Goal: Task Accomplishment & Management: Use online tool/utility

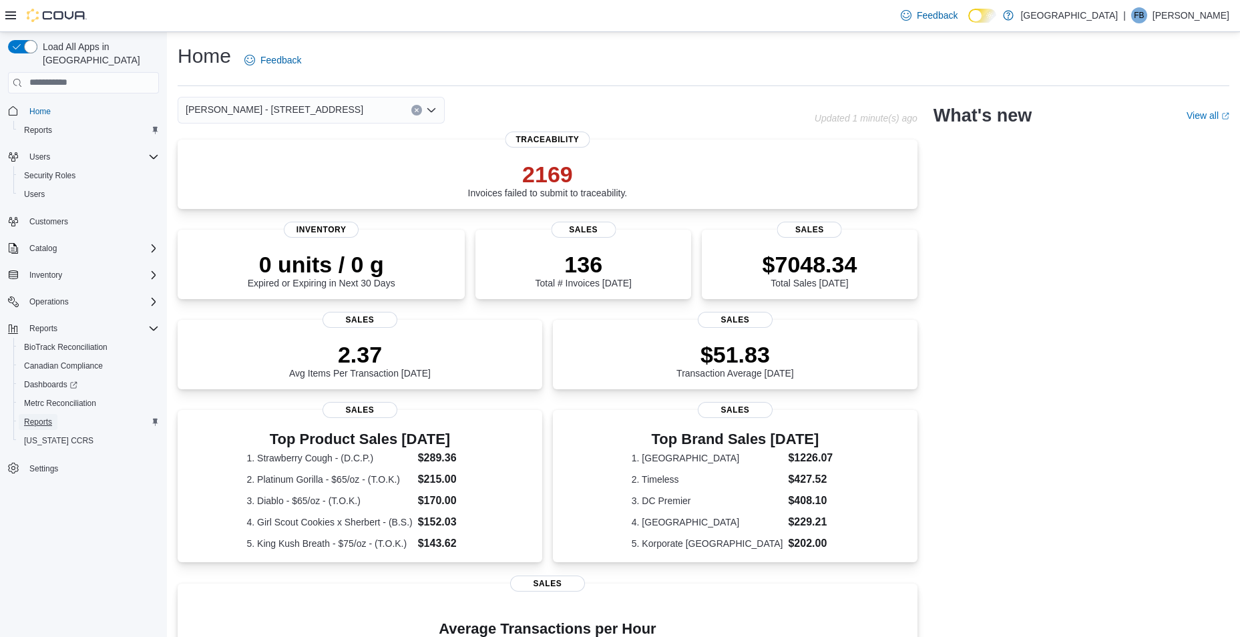
click at [45, 417] on span "Reports" at bounding box center [38, 422] width 28 height 11
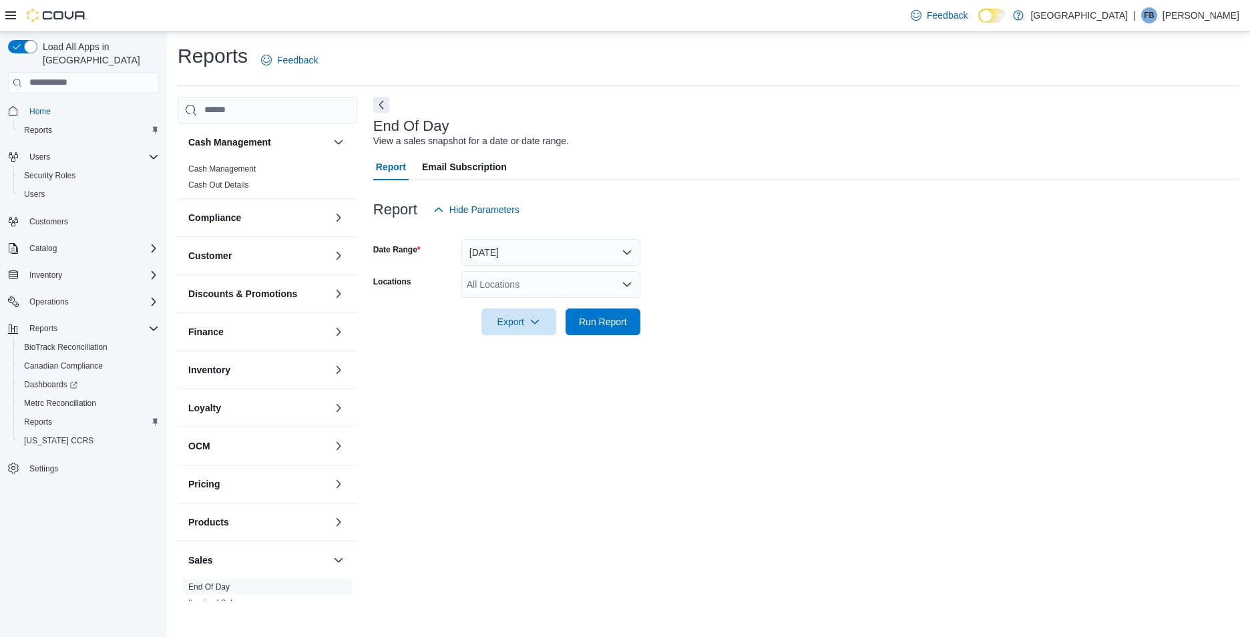
click at [517, 292] on div "All Locations" at bounding box center [550, 284] width 179 height 27
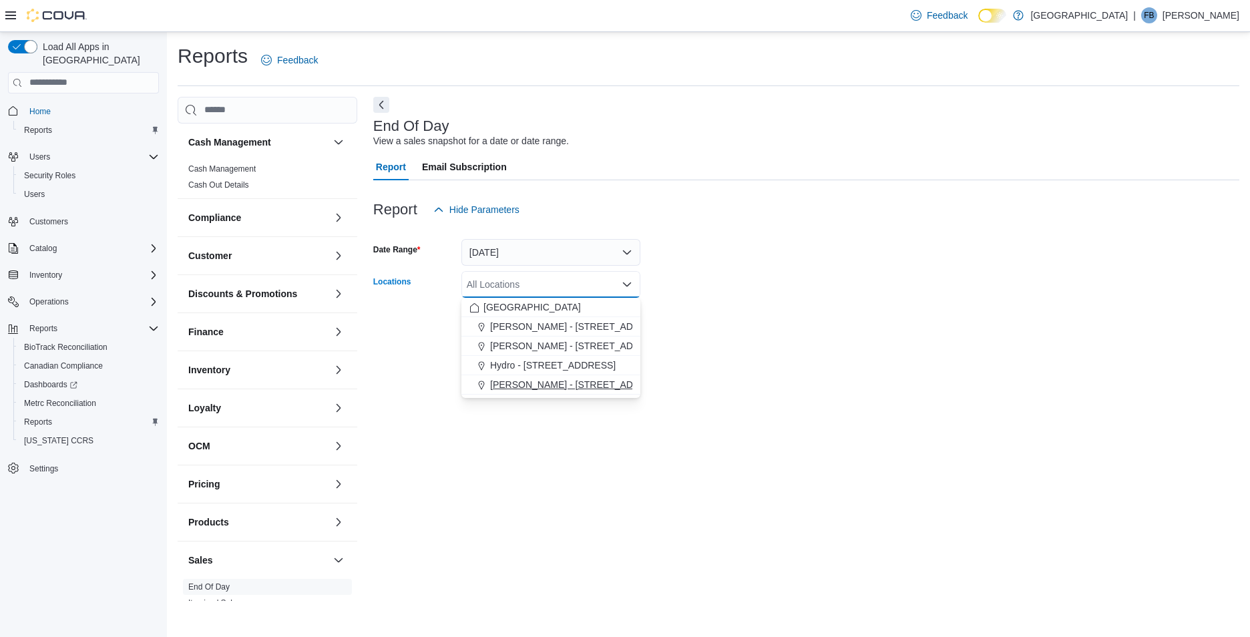
click at [525, 384] on span "[PERSON_NAME] - [STREET_ADDRESS]" at bounding box center [579, 384] width 178 height 13
click at [759, 375] on div "End Of Day View a sales snapshot for a date or date range. Report Email Subscri…" at bounding box center [806, 349] width 866 height 505
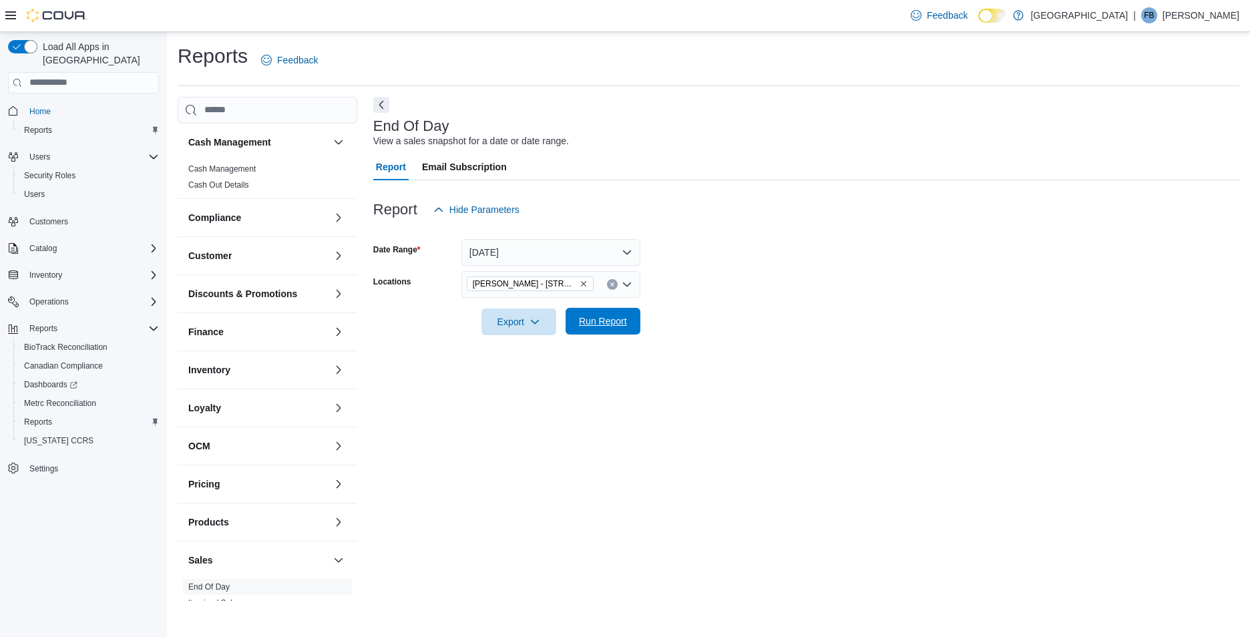
click at [596, 323] on span "Run Report" at bounding box center [603, 320] width 48 height 13
